Goal: Browse casually: Explore the website without a specific task or goal

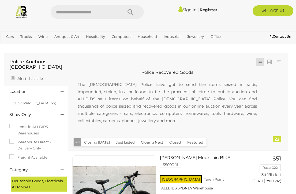
click at [0, 0] on link "Notebooks & Laptops" at bounding box center [0, 0] width 0 height 0
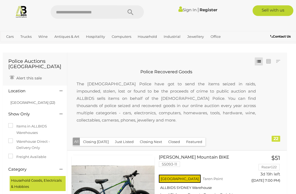
click at [0, 0] on link "Scientific Instruments" at bounding box center [0, 0] width 0 height 0
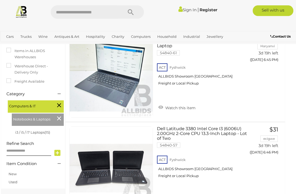
scroll to position [90, 3]
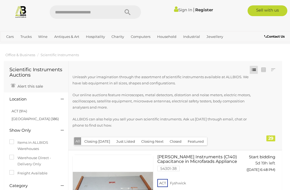
scroll to position [4, 0]
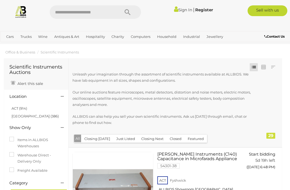
click at [0, 0] on link "Gemstones" at bounding box center [0, 0] width 0 height 0
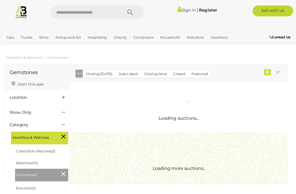
scroll to position [1, 0]
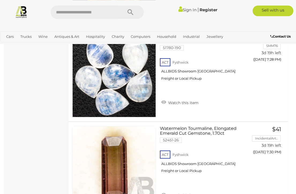
scroll to position [4682, 0]
click at [0, 0] on link "View All Industrial Auctions" at bounding box center [0, 0] width 0 height 0
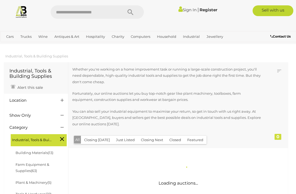
scroll to position [1, 0]
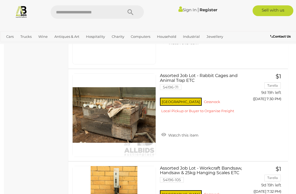
scroll to position [5636, 0]
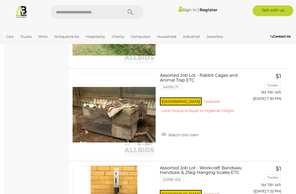
click at [180, 165] on link "Assorted Job Lot - Workcraft Bandsaw, Handsaw & 25kg Hanging Scales ETC 54196-1…" at bounding box center [206, 187] width 84 height 44
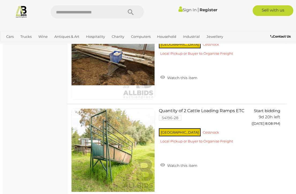
scroll to position [7819, 1]
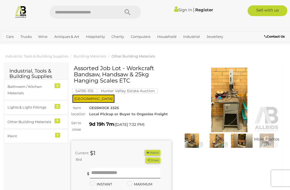
click at [191, 141] on img at bounding box center [191, 140] width 22 height 14
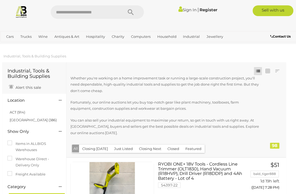
scroll to position [0, 2]
click at [0, 0] on span "Auctions" at bounding box center [0, 0] width 0 height 0
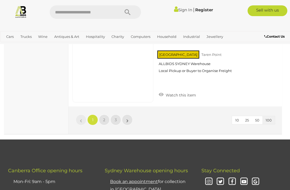
scroll to position [9037, 0]
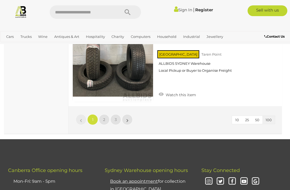
click at [125, 114] on link "»" at bounding box center [127, 119] width 11 height 11
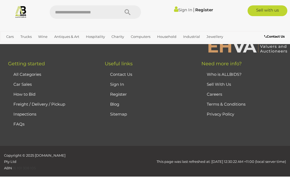
scroll to position [84, 0]
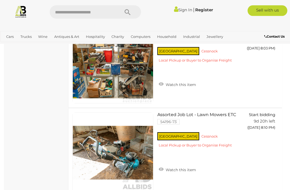
scroll to position [390, 0]
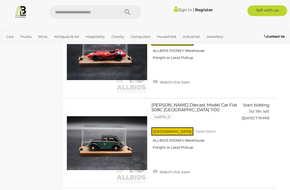
scroll to position [2194, 6]
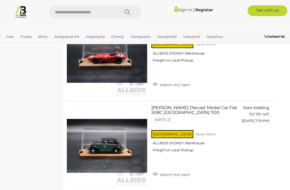
click at [0, 0] on link "View All Charity Auctions" at bounding box center [0, 0] width 0 height 0
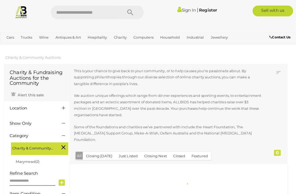
scroll to position [1, 0]
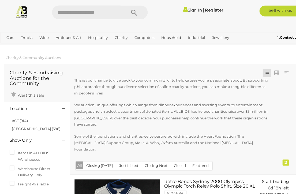
click at [98, 33] on link "Hospitality" at bounding box center [95, 36] width 23 height 9
click at [0, 0] on link "Estate Jewellery" at bounding box center [0, 0] width 0 height 0
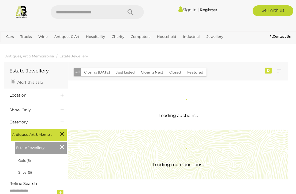
scroll to position [1, 0]
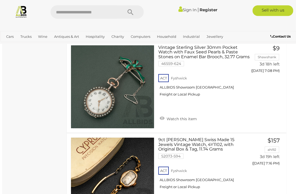
scroll to position [328, 2]
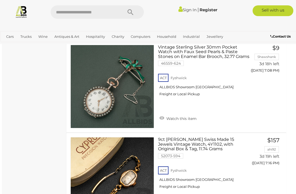
click at [0, 0] on link "Art" at bounding box center [0, 0] width 0 height 0
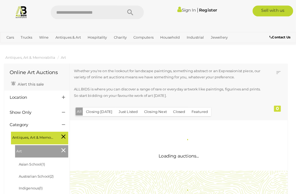
scroll to position [1, 0]
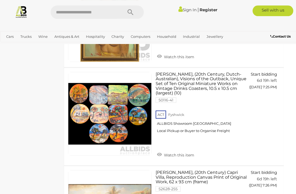
scroll to position [6743, 5]
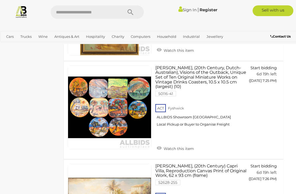
click at [0, 0] on link "Rugs & Textiles" at bounding box center [0, 0] width 0 height 0
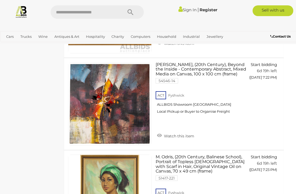
scroll to position [6561, 5]
